Goal: Submit feedback/report problem

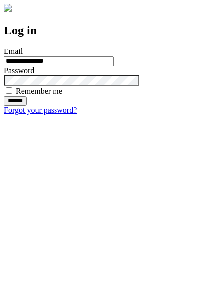
click at [27, 106] on input "******" at bounding box center [15, 101] width 23 height 10
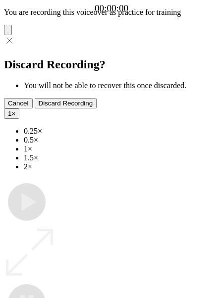
type input "**********"
